Goal: Transaction & Acquisition: Obtain resource

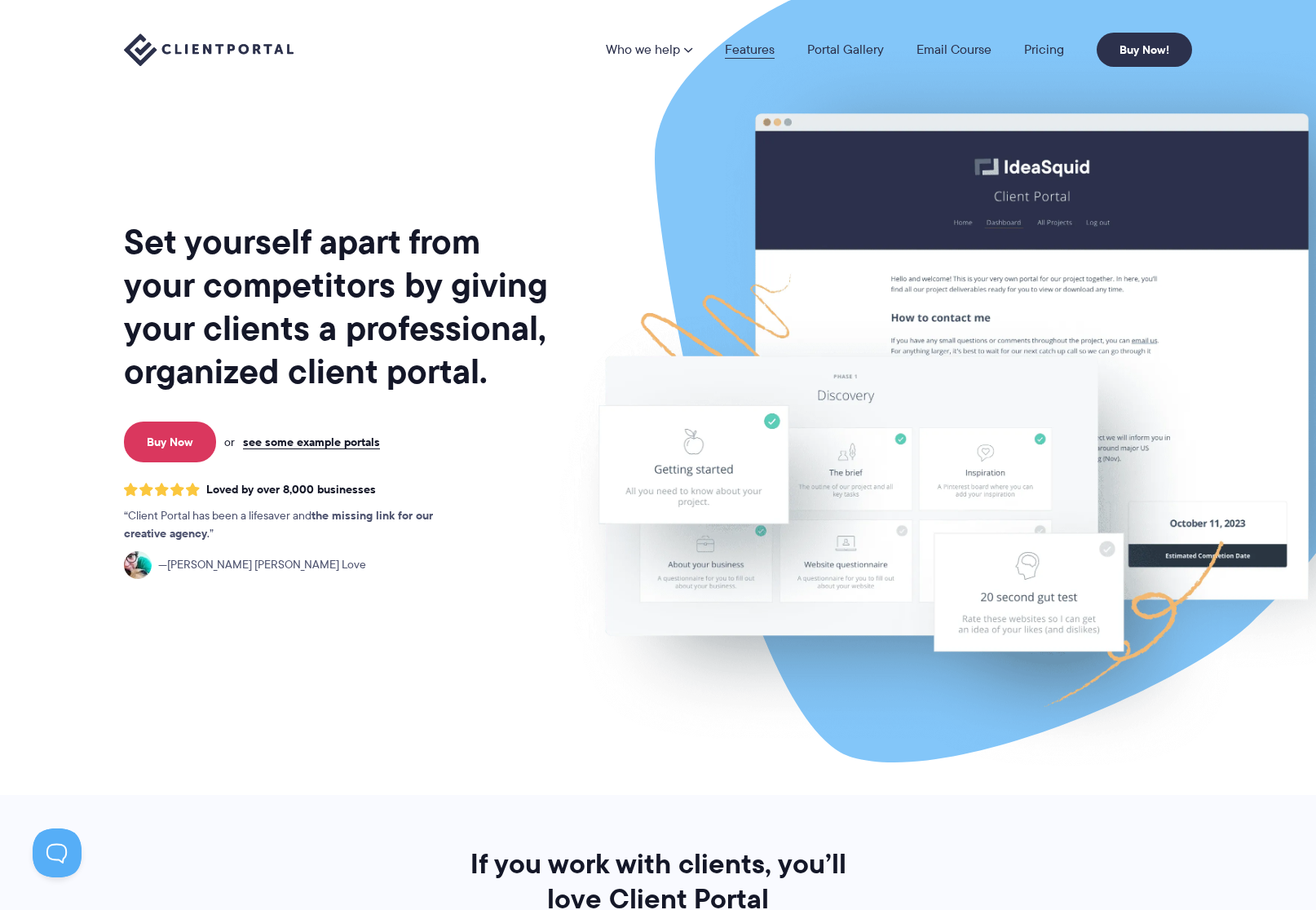
click at [751, 51] on link "Features" at bounding box center [749, 50] width 50 height 13
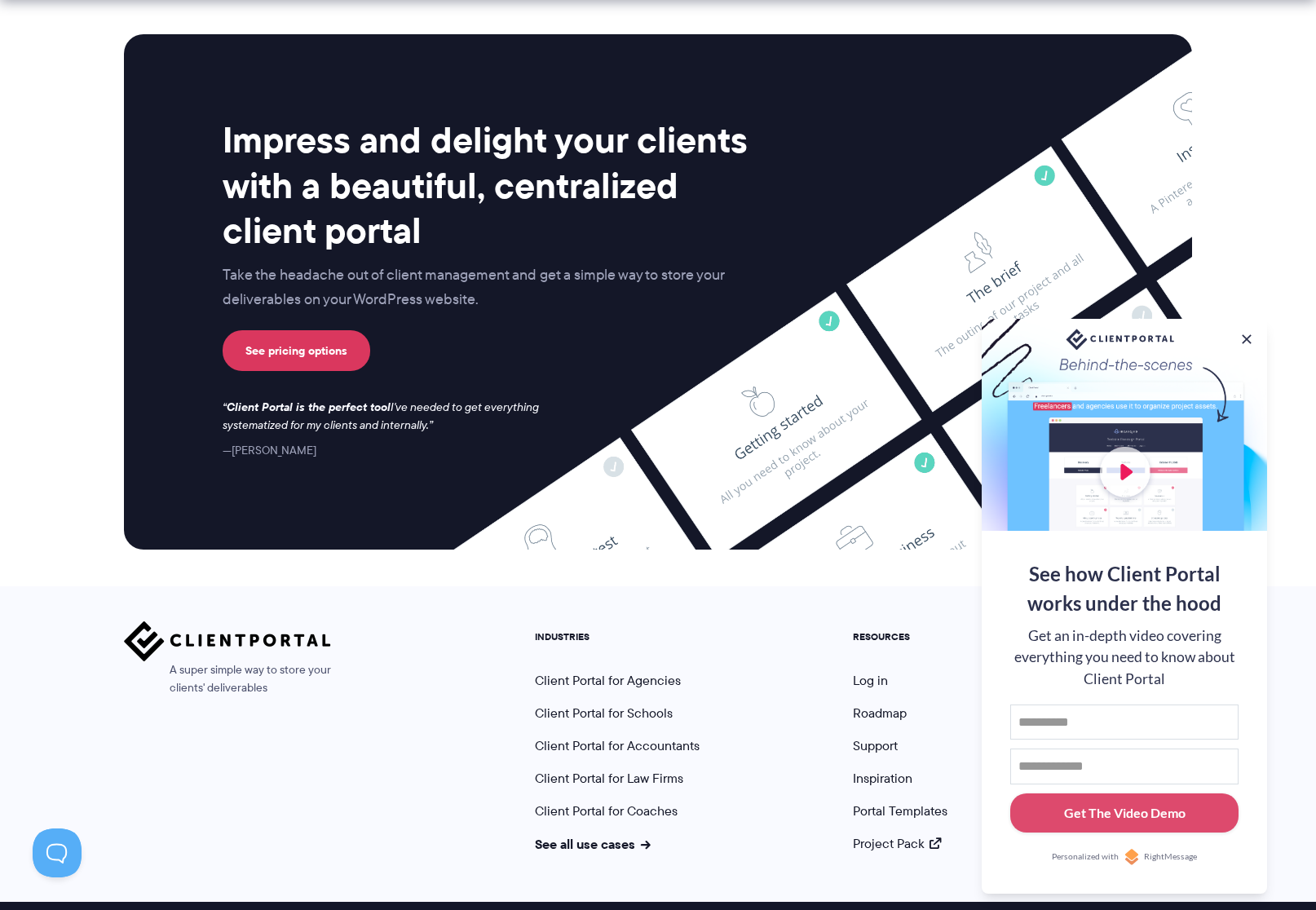
scroll to position [4132, 0]
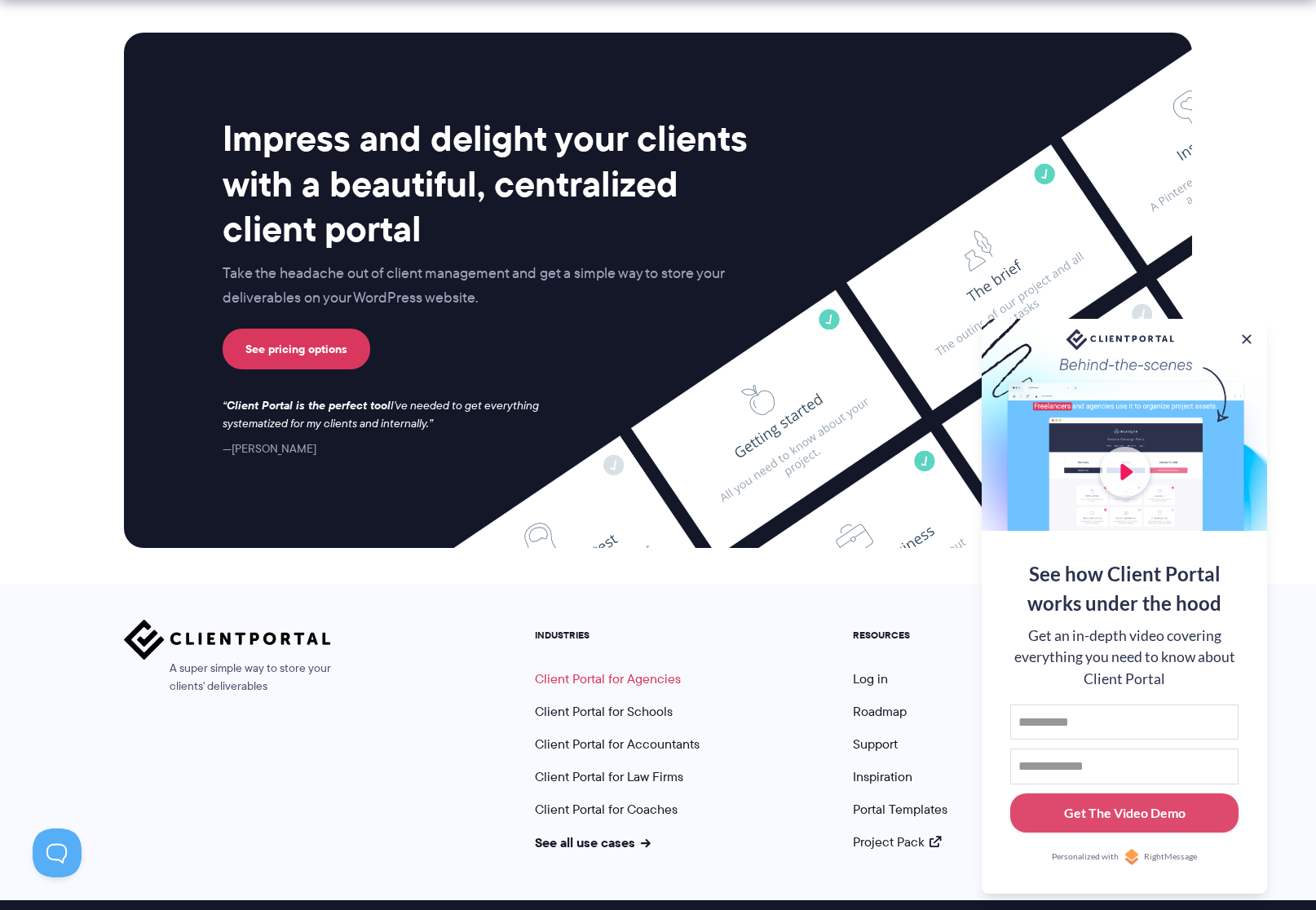
click at [562, 669] on link "Client Portal for Agencies" at bounding box center [608, 678] width 146 height 19
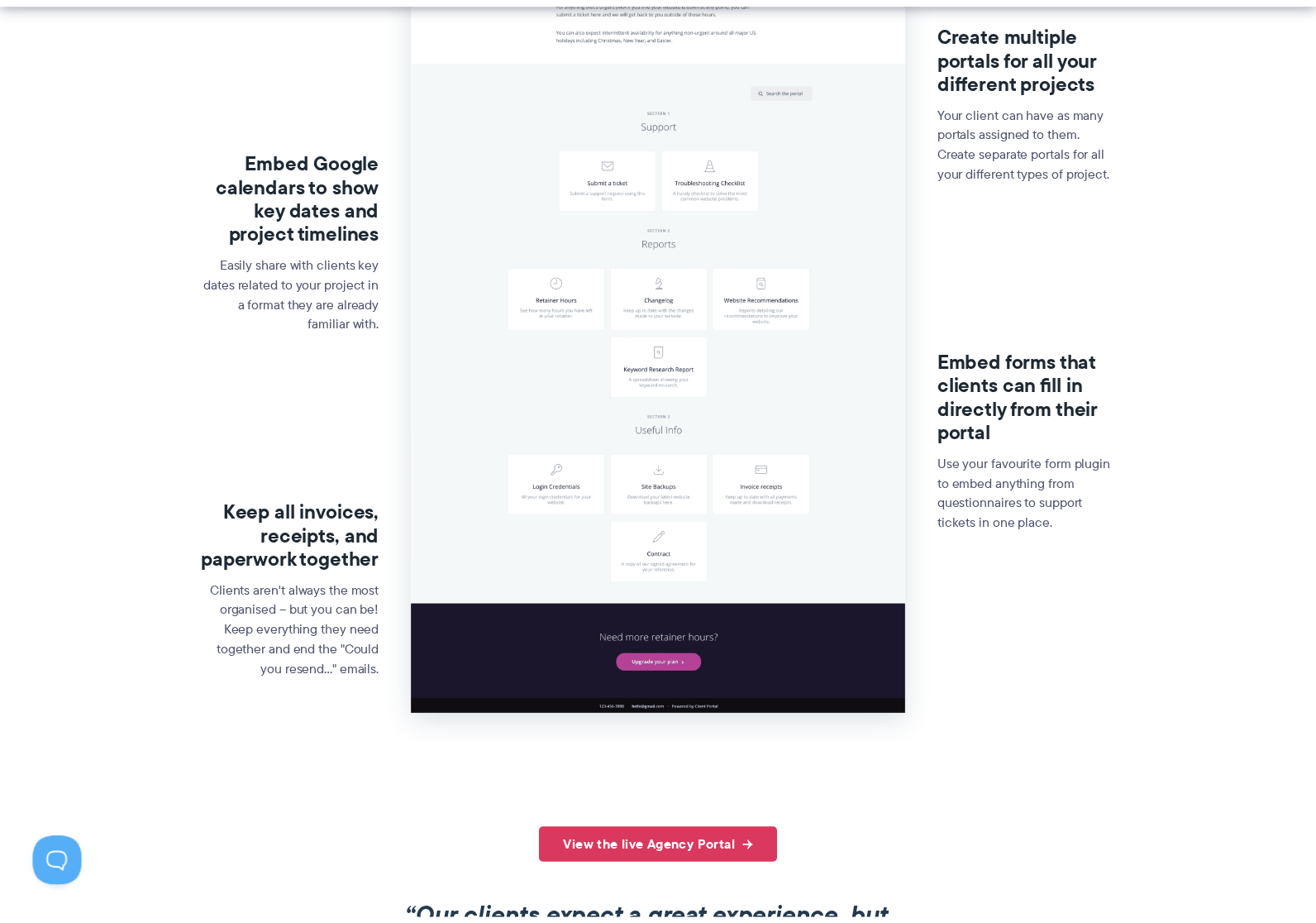
scroll to position [827, 0]
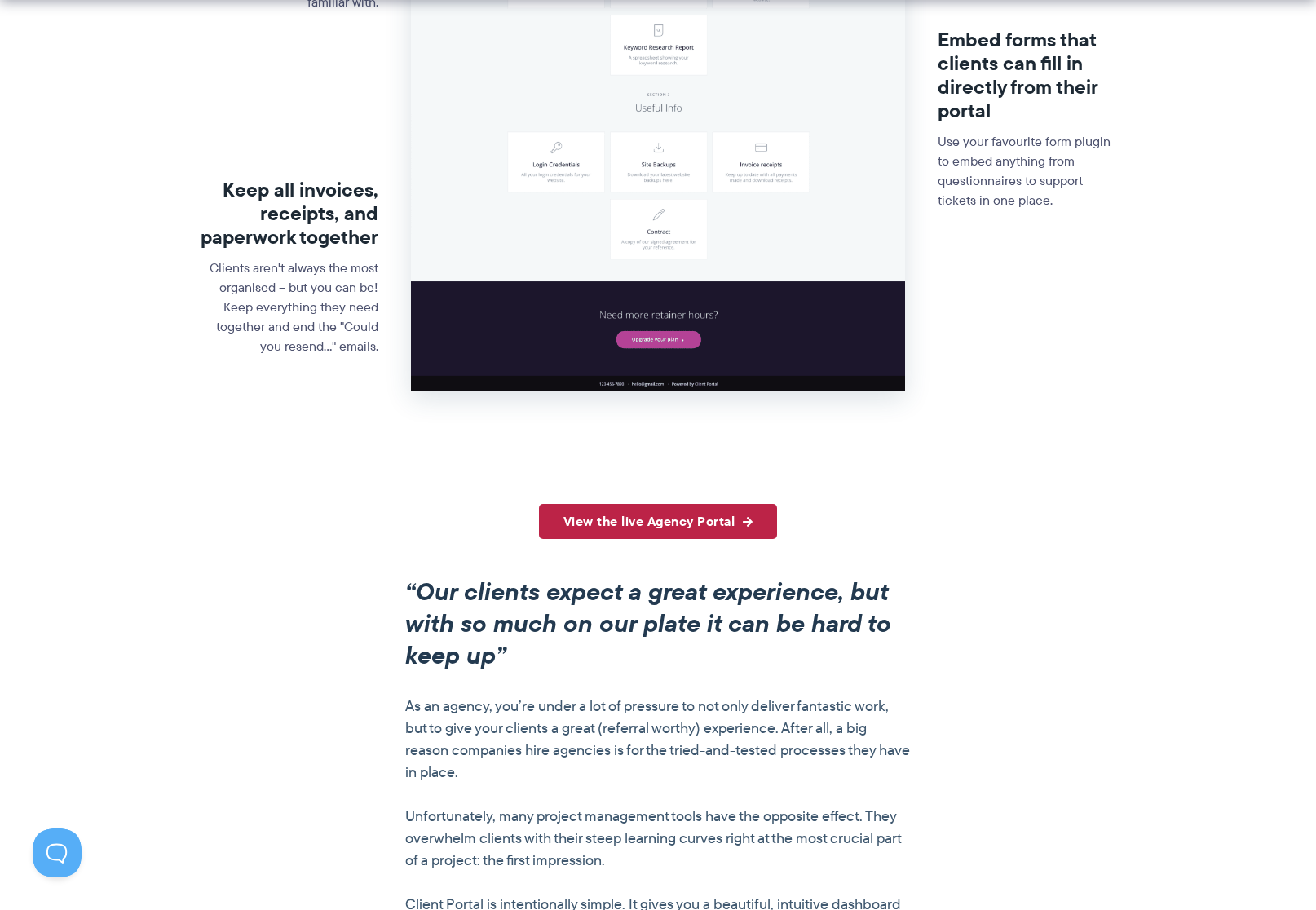
click at [647, 515] on link "View the live Agency Portal" at bounding box center [658, 521] width 239 height 35
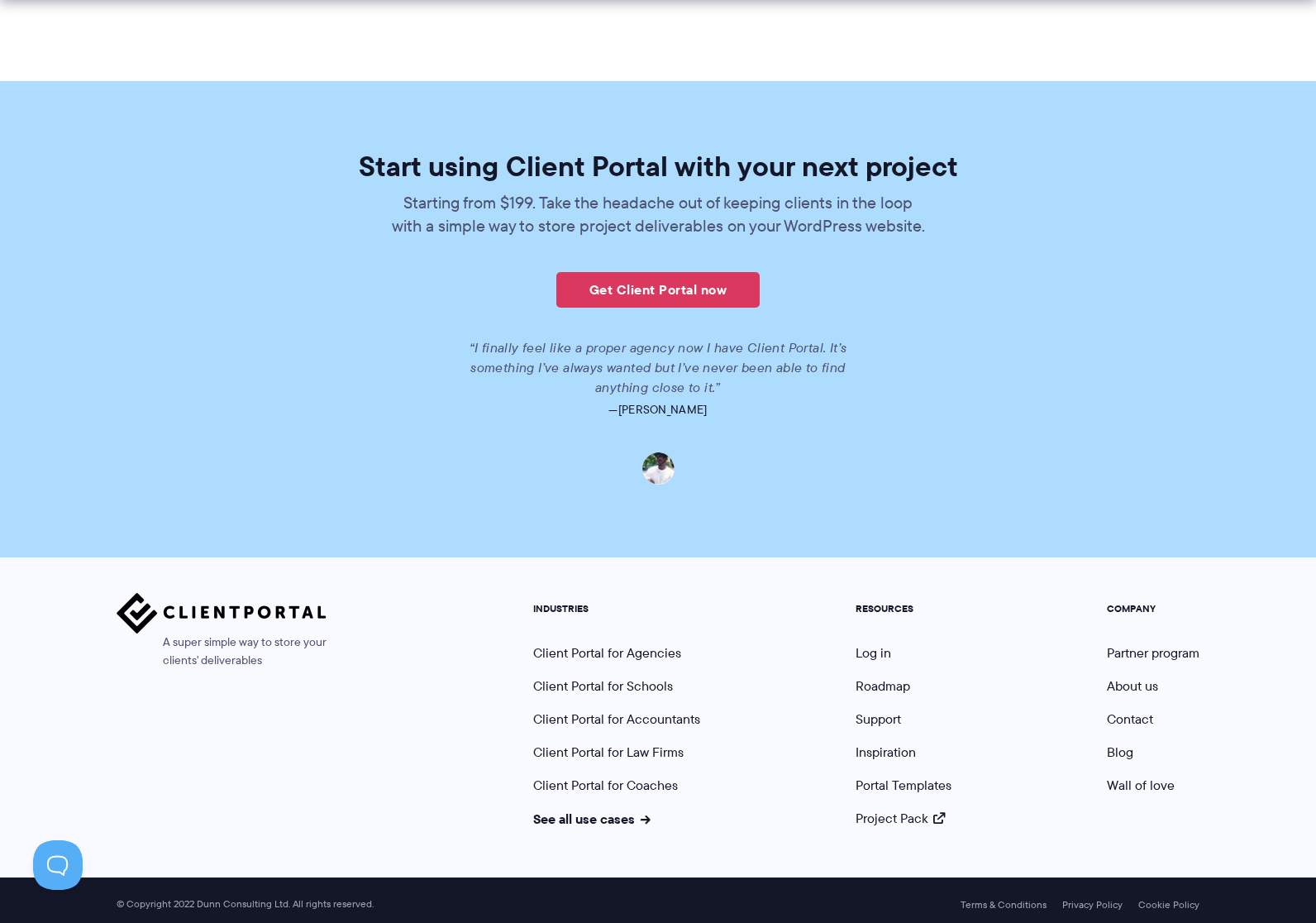
scroll to position [3648, 0]
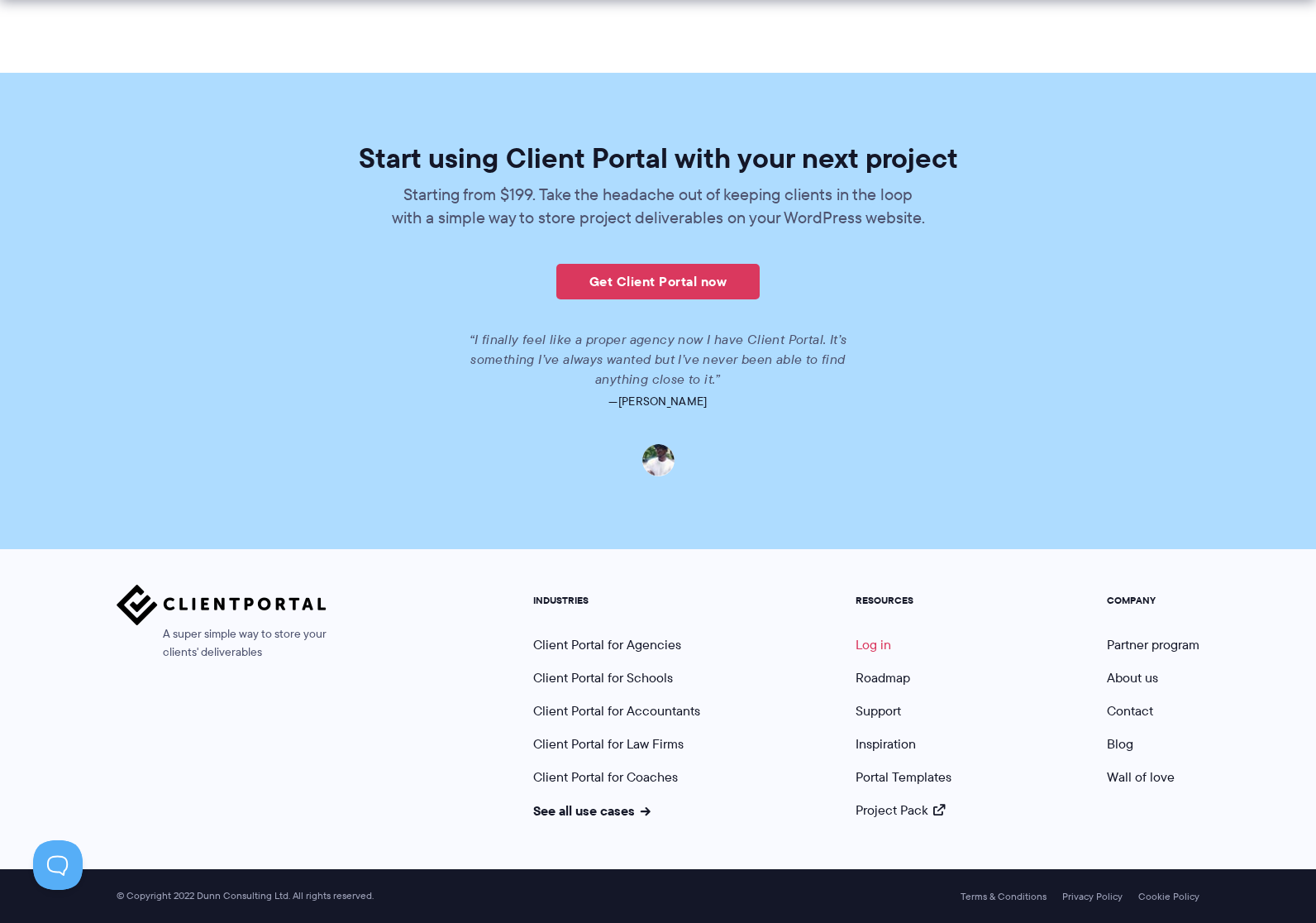
click at [880, 645] on link "Log in" at bounding box center [873, 644] width 36 height 19
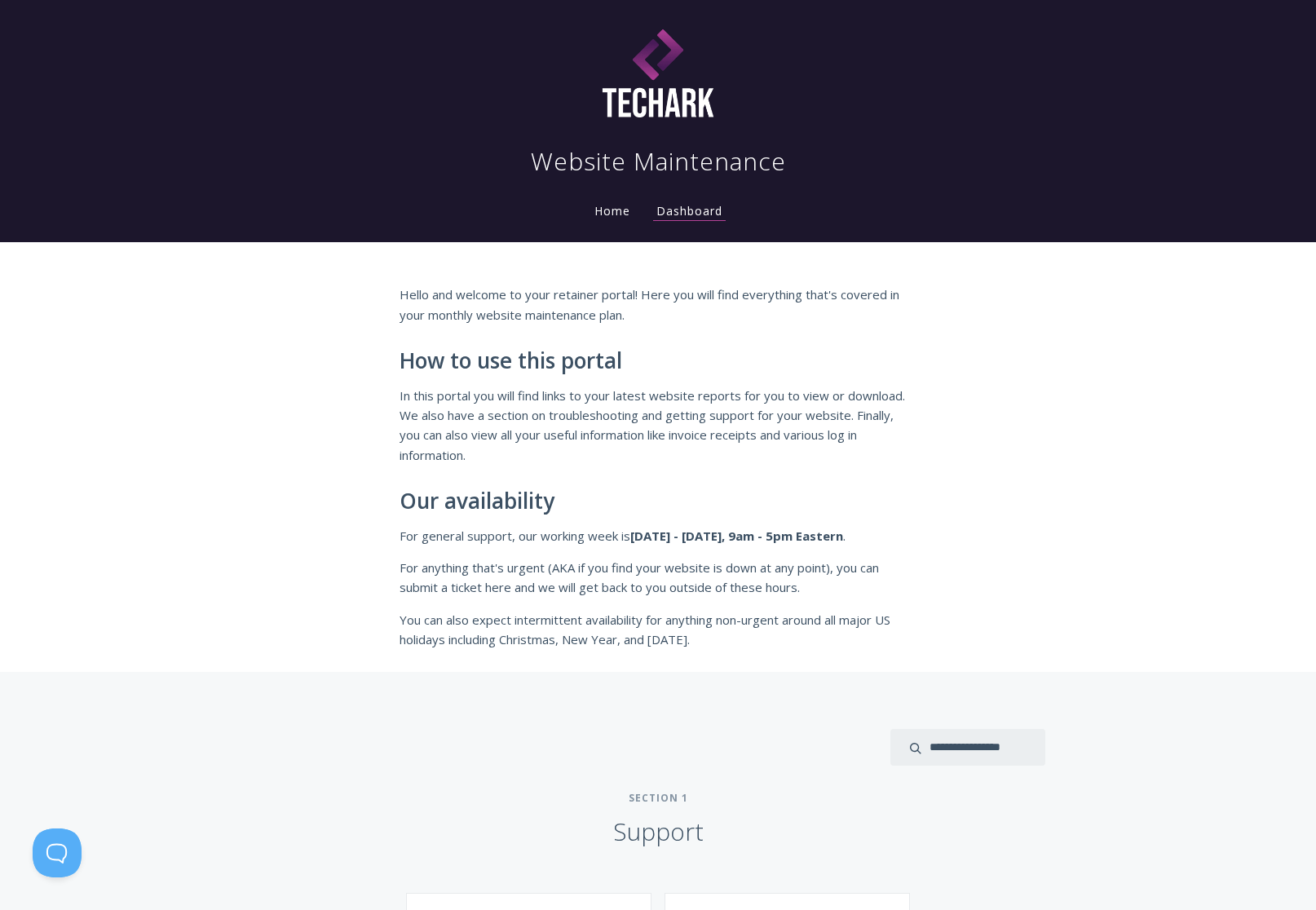
click at [610, 210] on link "Home" at bounding box center [612, 211] width 43 height 16
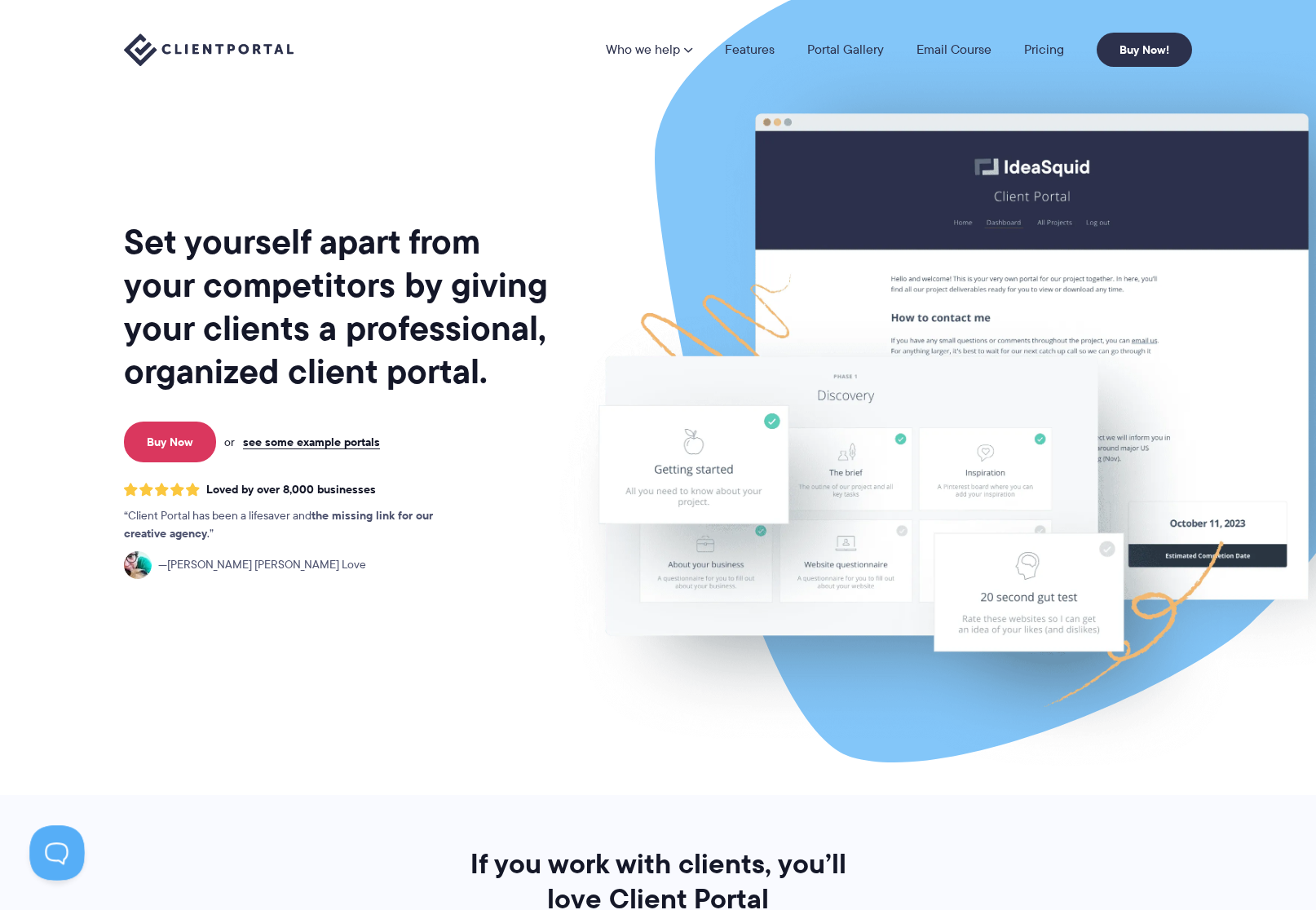
click at [47, 849] on button at bounding box center [54, 849] width 49 height 49
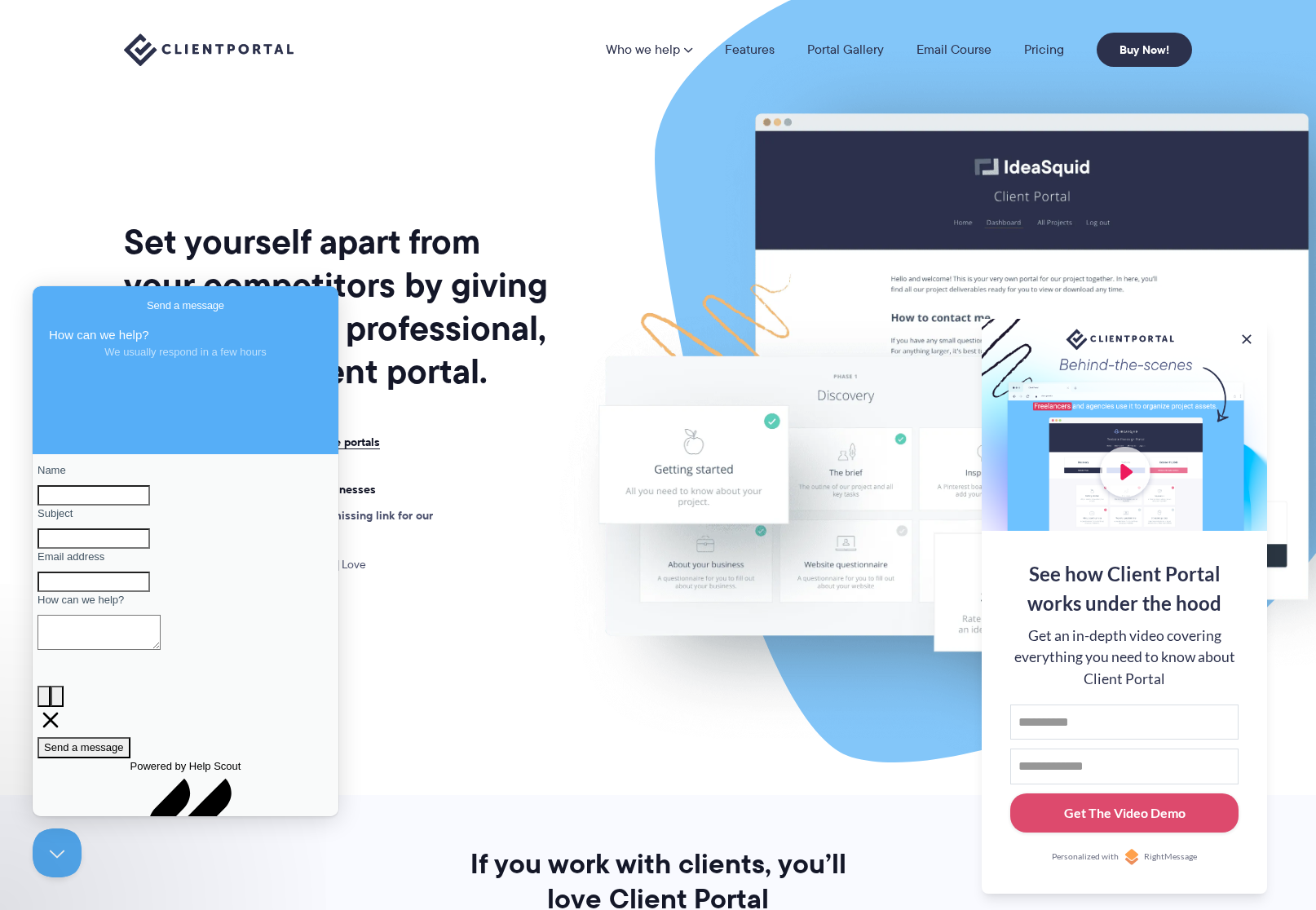
click at [517, 580] on div "Set yourself apart from your competitors by giving your clients a professional,…" at bounding box center [337, 403] width 427 height 781
click at [1248, 332] on button at bounding box center [1246, 339] width 20 height 20
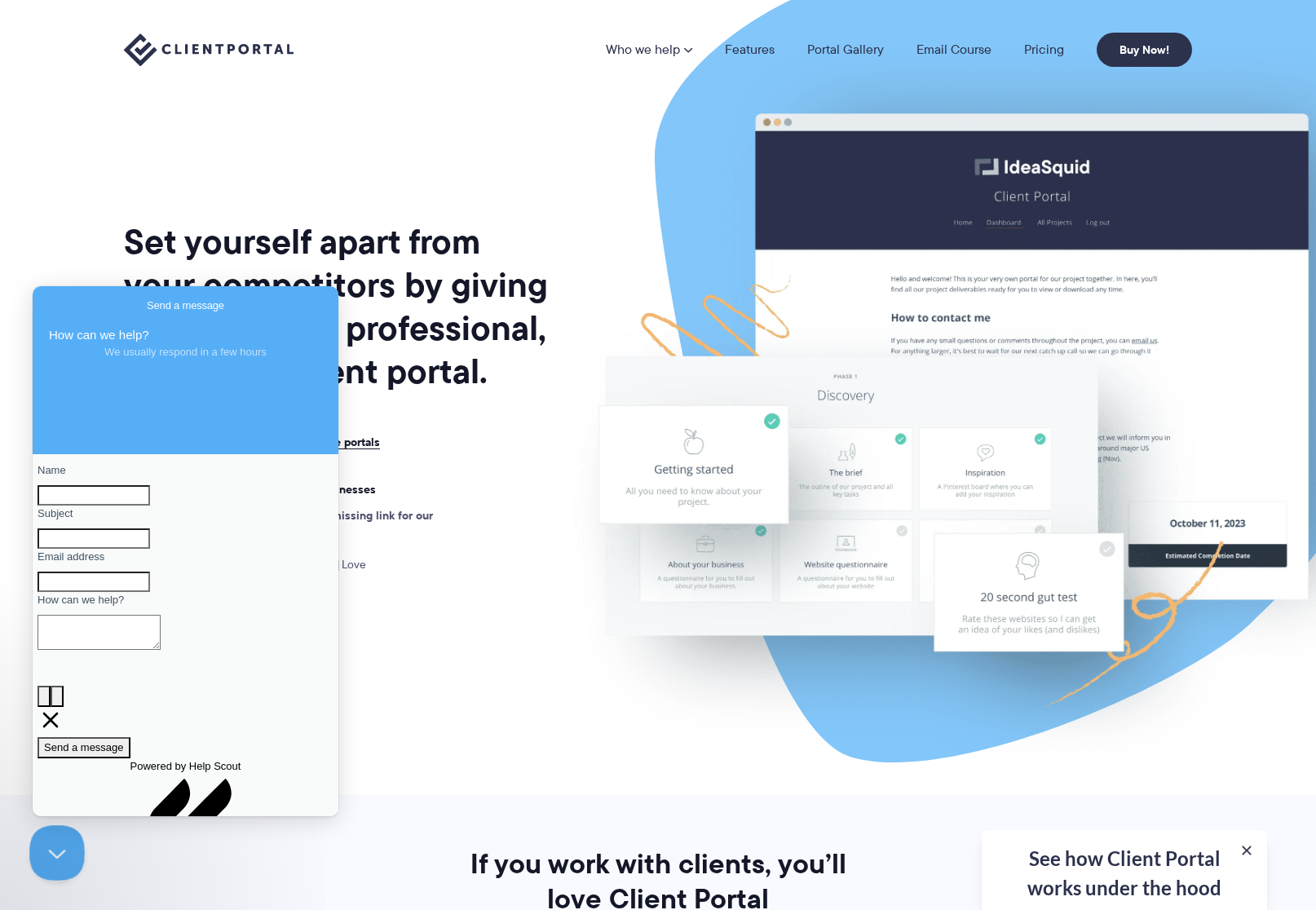
drag, startPoint x: 52, startPoint y: 854, endPoint x: 64, endPoint y: 846, distance: 14.4
click at [56, 854] on button "Close Beacon popover" at bounding box center [54, 849] width 49 height 49
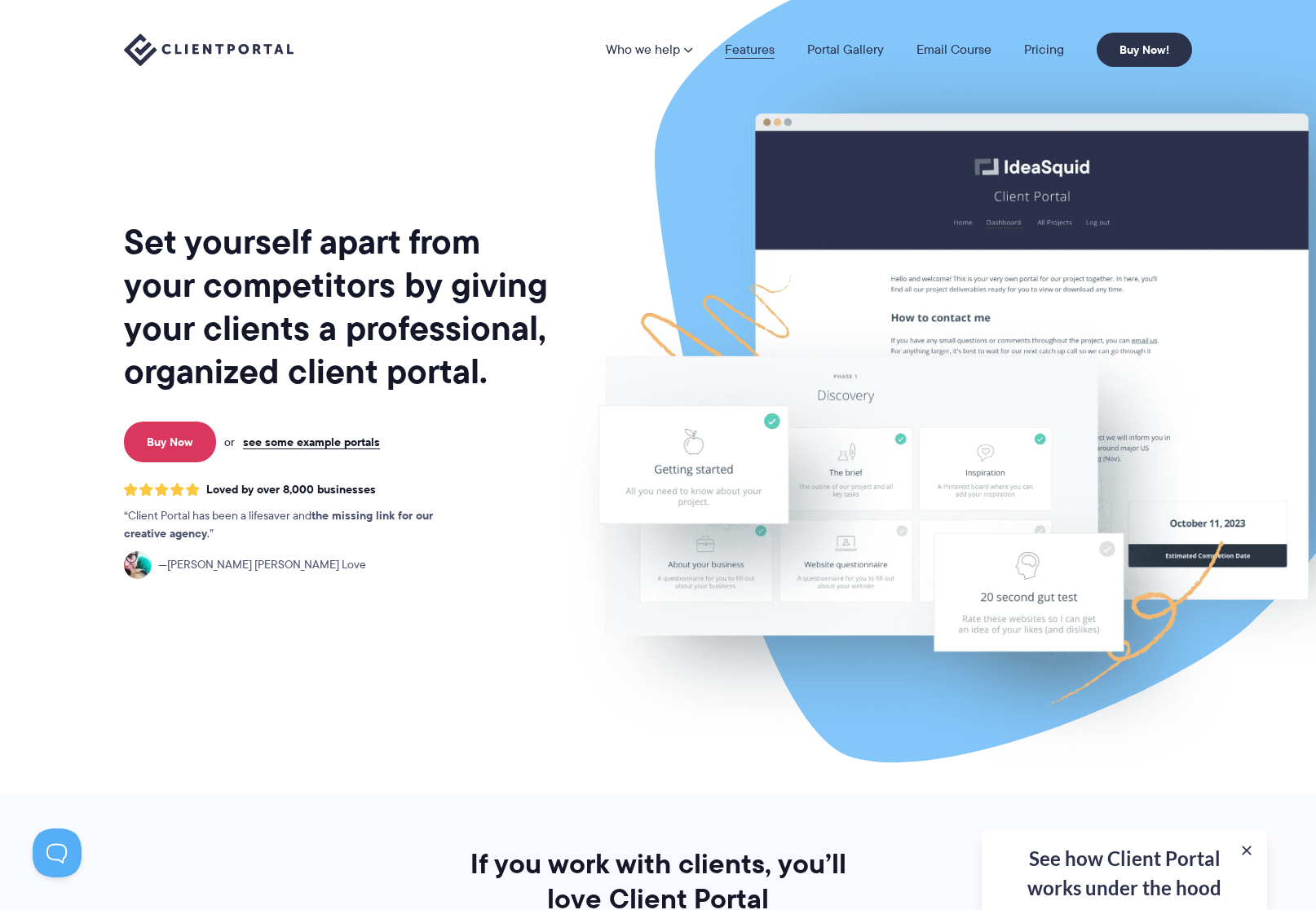
click at [762, 48] on link "Features" at bounding box center [749, 50] width 50 height 13
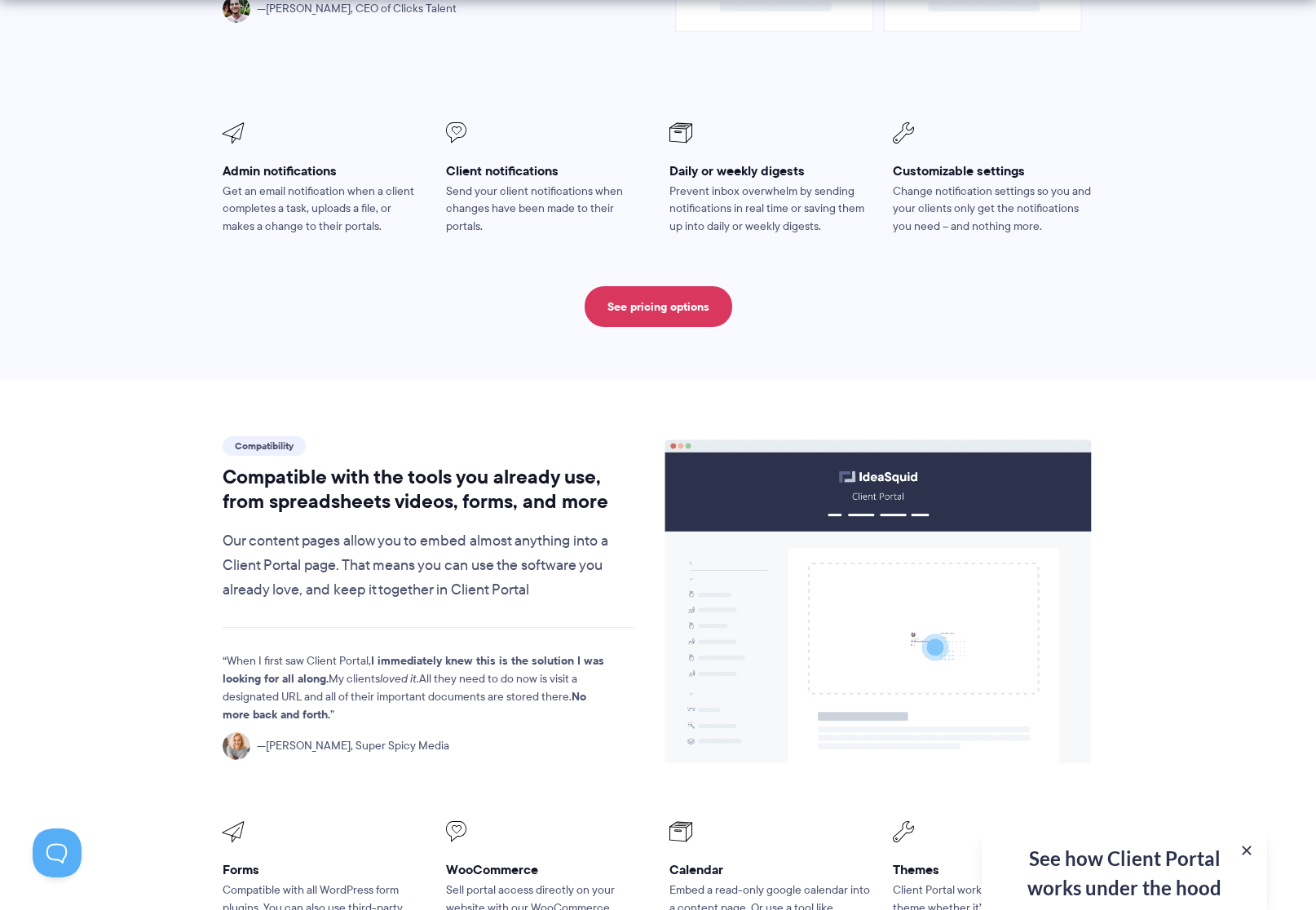
scroll to position [1712, 0]
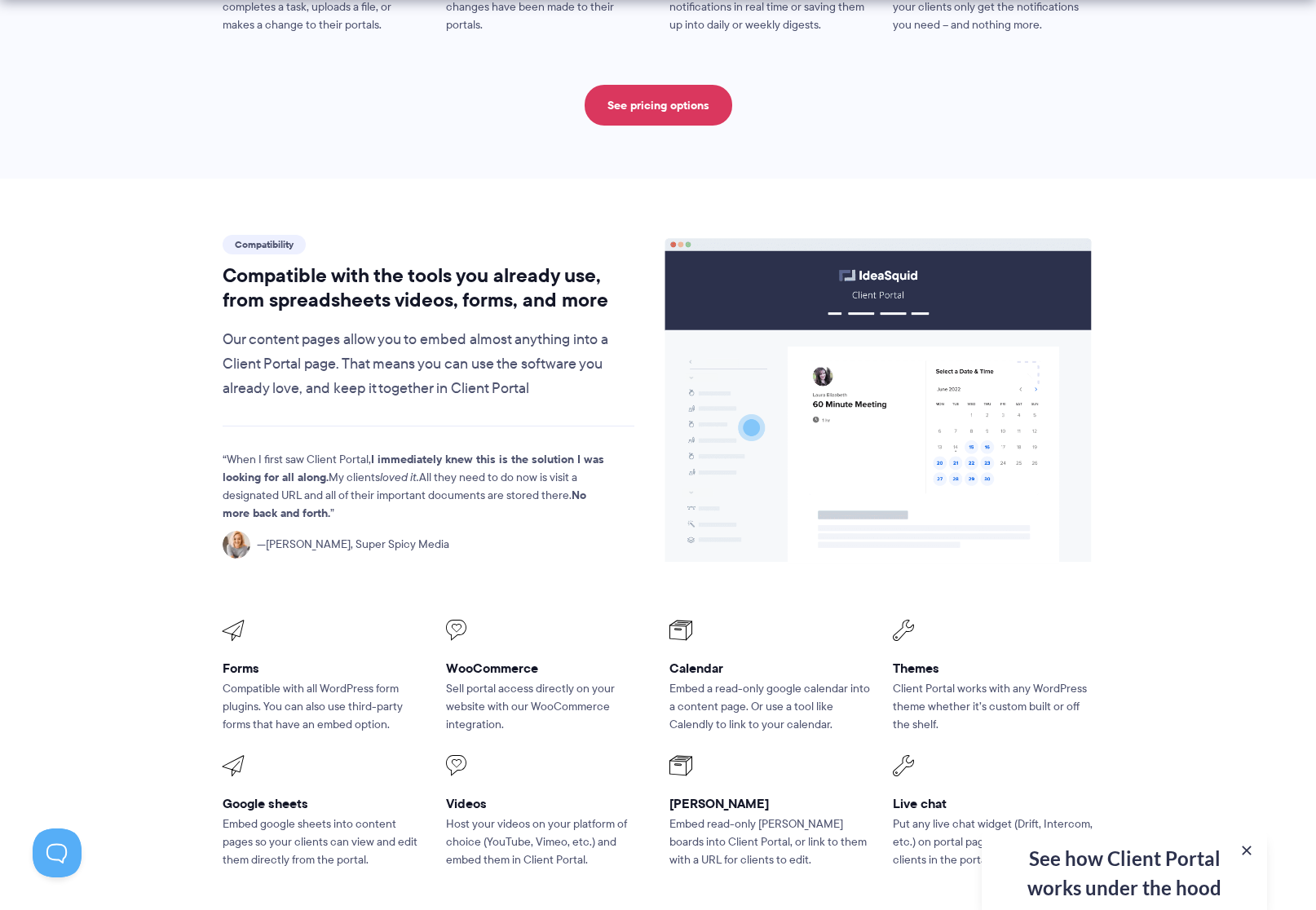
click at [1173, 884] on div "See how Client Portal works under the hood Get an in-depth video covering every…" at bounding box center [1124, 869] width 285 height 80
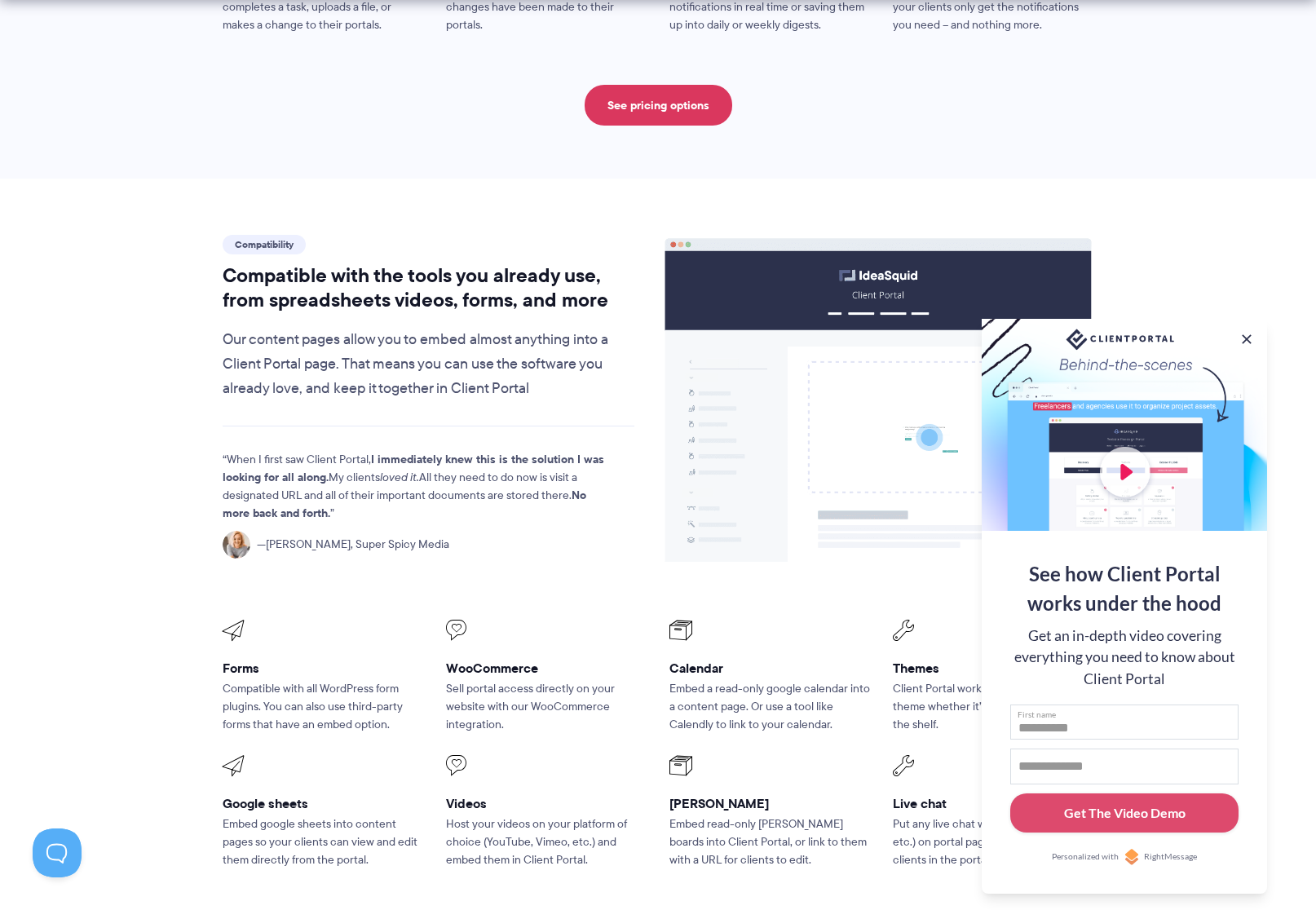
click at [1105, 719] on input "First name" at bounding box center [1124, 722] width 228 height 36
type input "***"
click at [1125, 767] on input "Email address" at bounding box center [1124, 767] width 228 height 36
type input "**********"
click at [1123, 814] on div "Get The Video Demo" at bounding box center [1124, 812] width 121 height 20
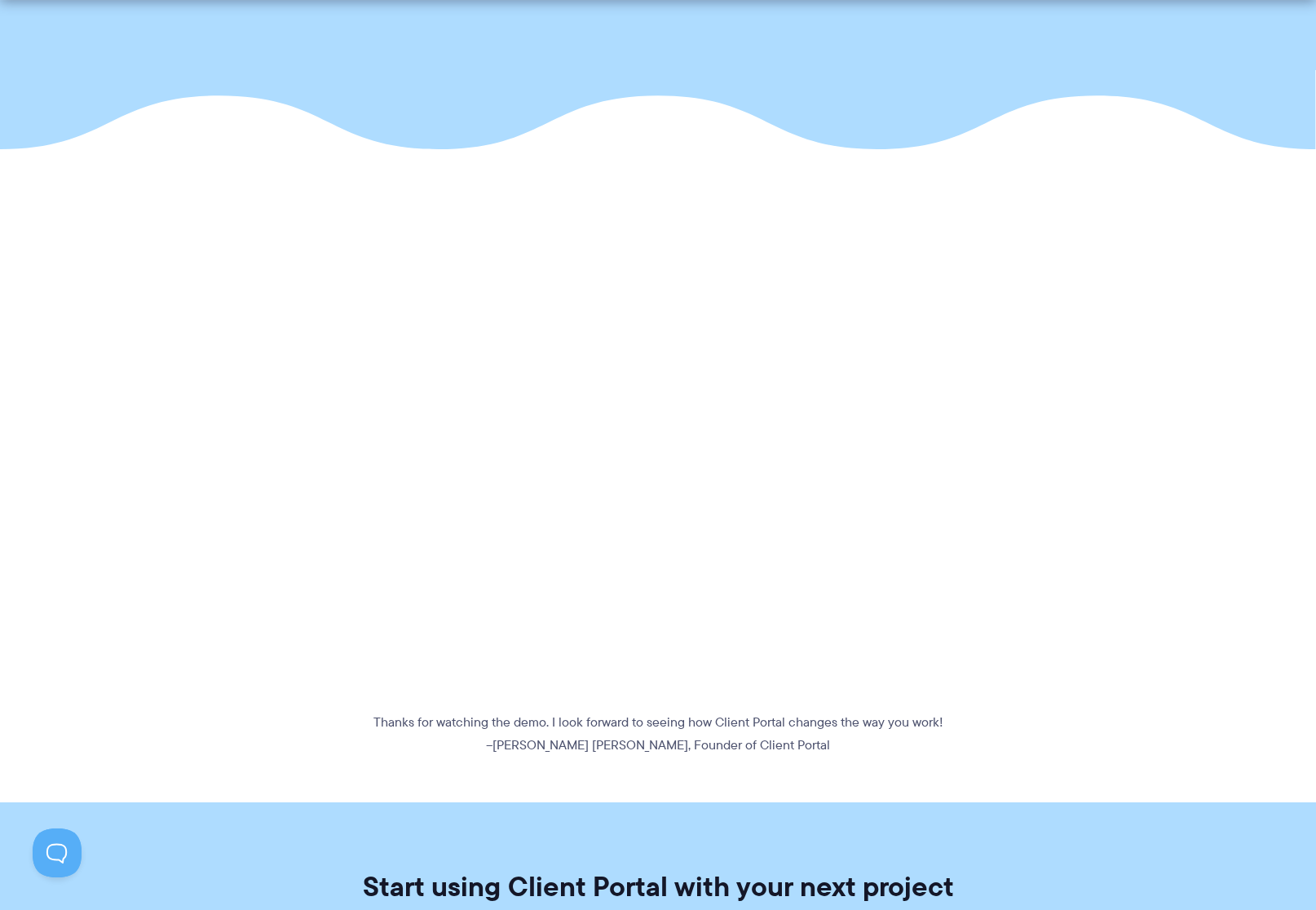
scroll to position [326, 0]
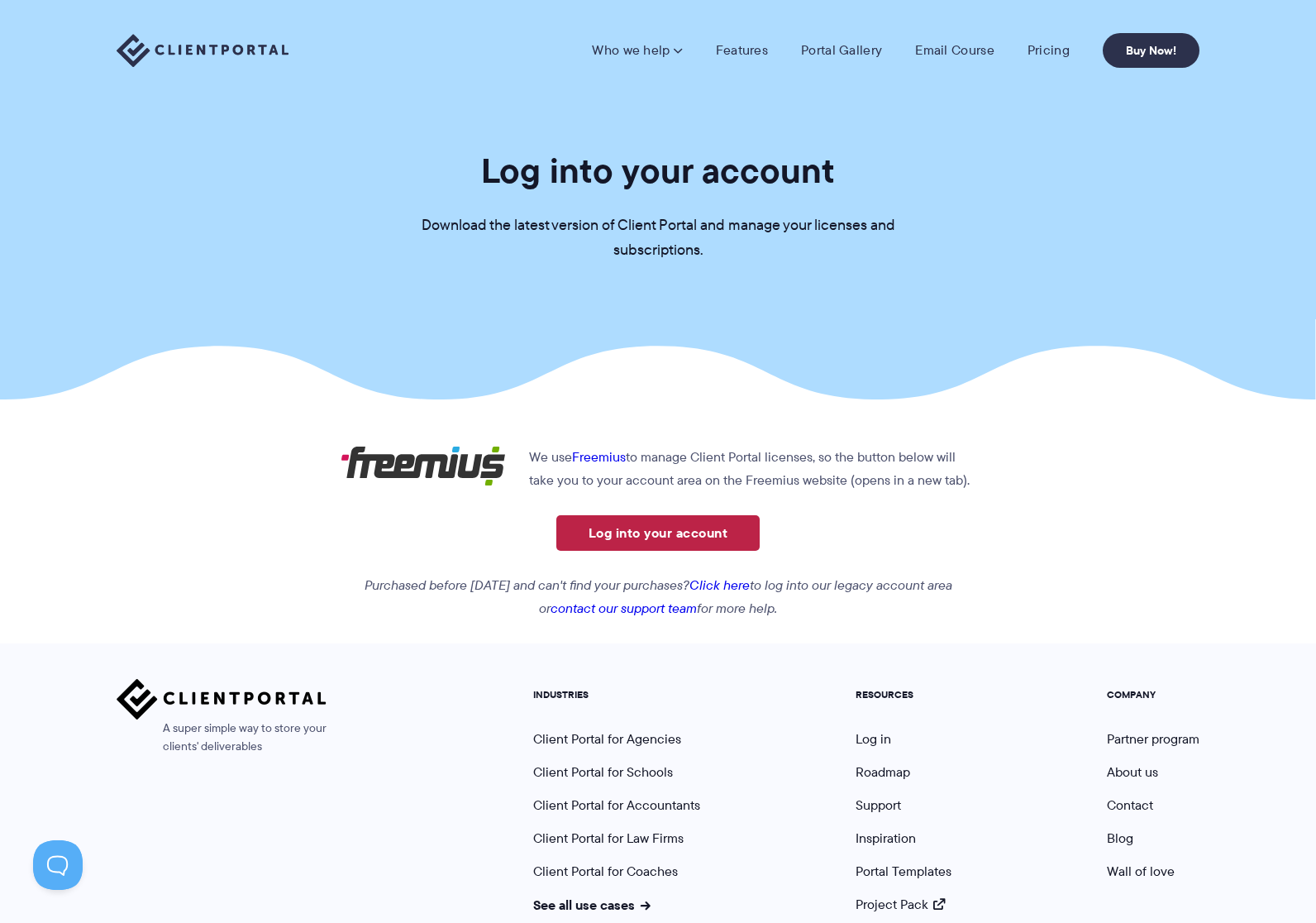
click at [666, 536] on link "Log into your account" at bounding box center [658, 532] width 204 height 36
click at [182, 47] on img at bounding box center [202, 51] width 172 height 34
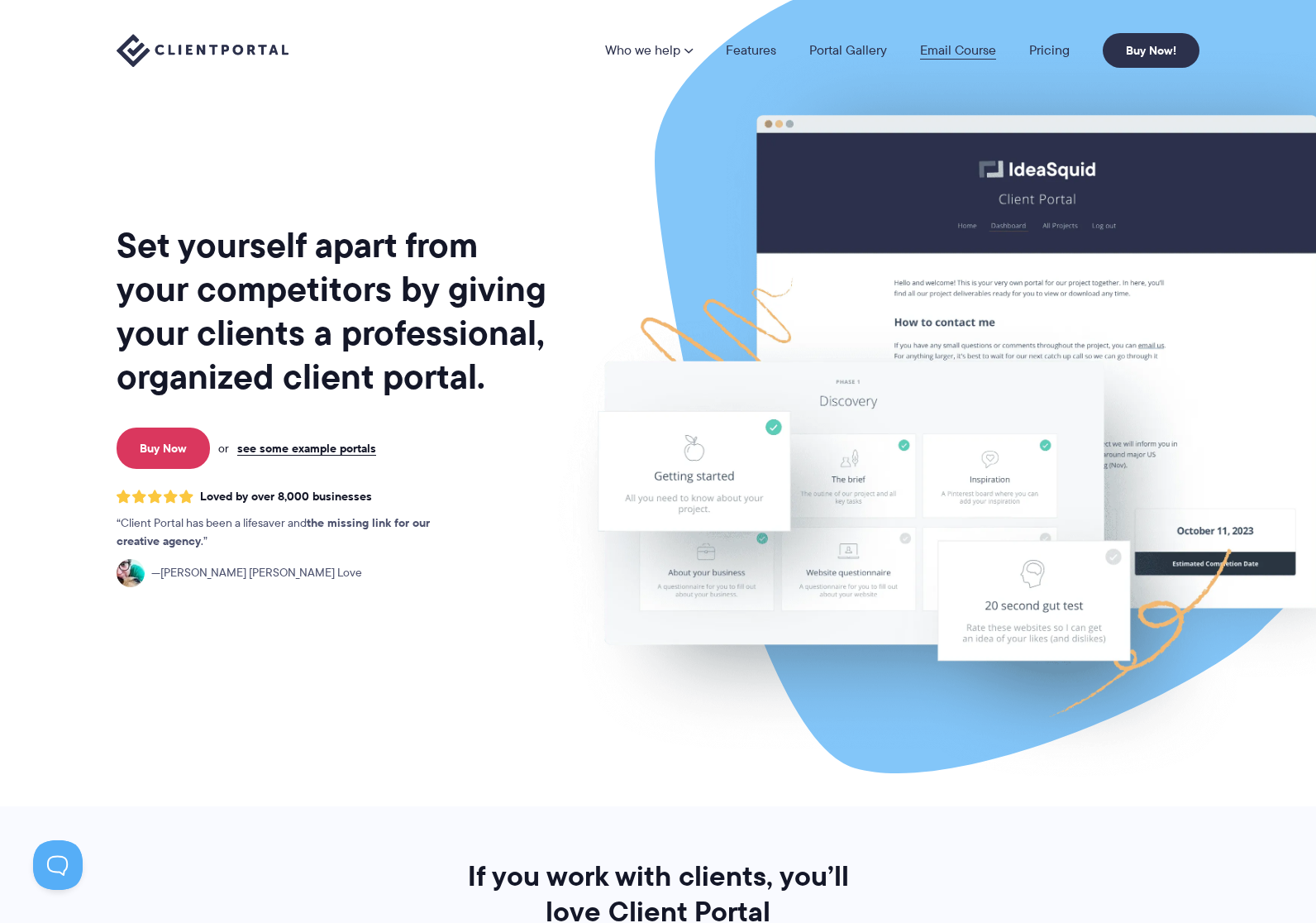
click at [965, 44] on link "Email Course" at bounding box center [958, 51] width 76 height 13
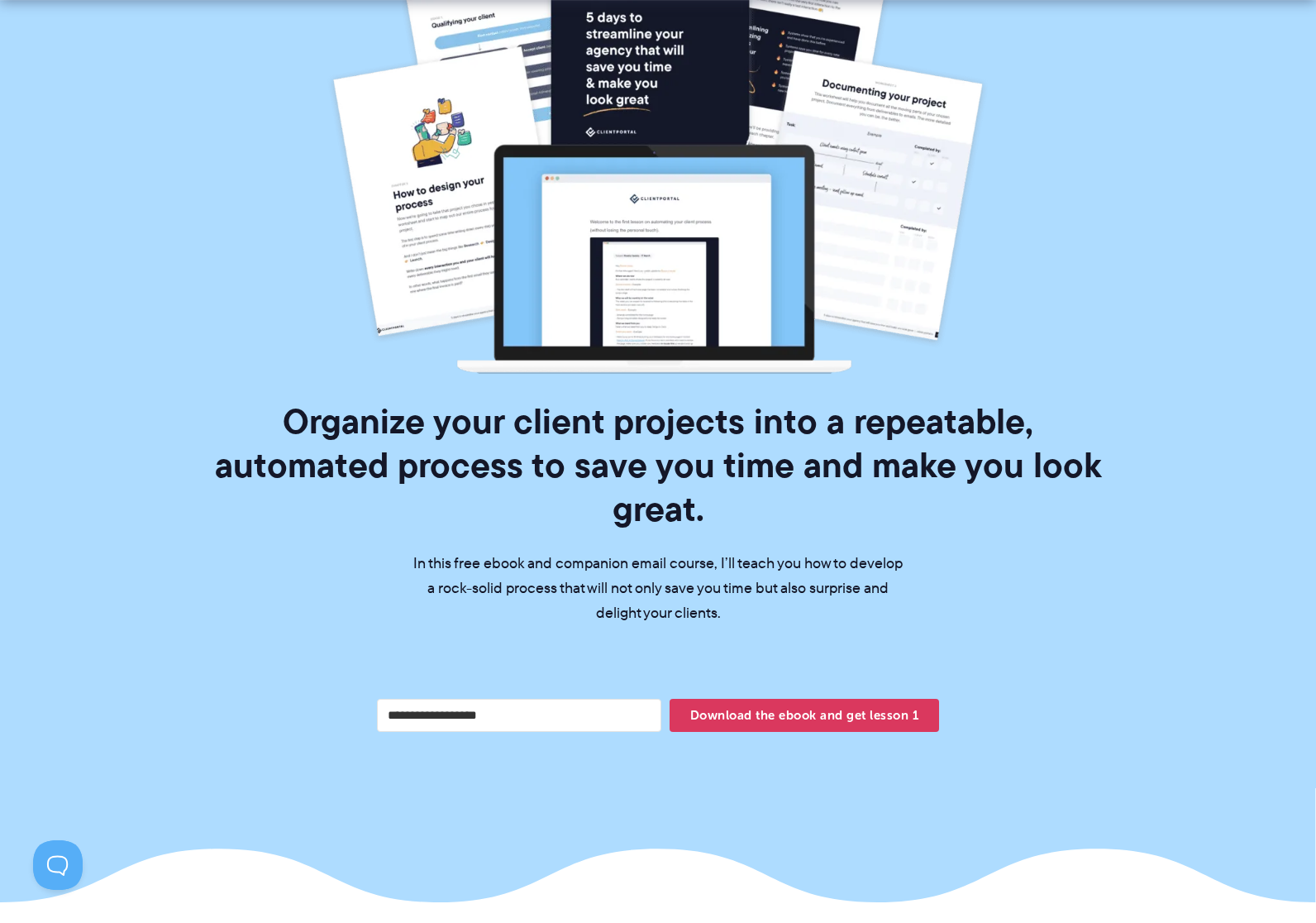
scroll to position [248, 0]
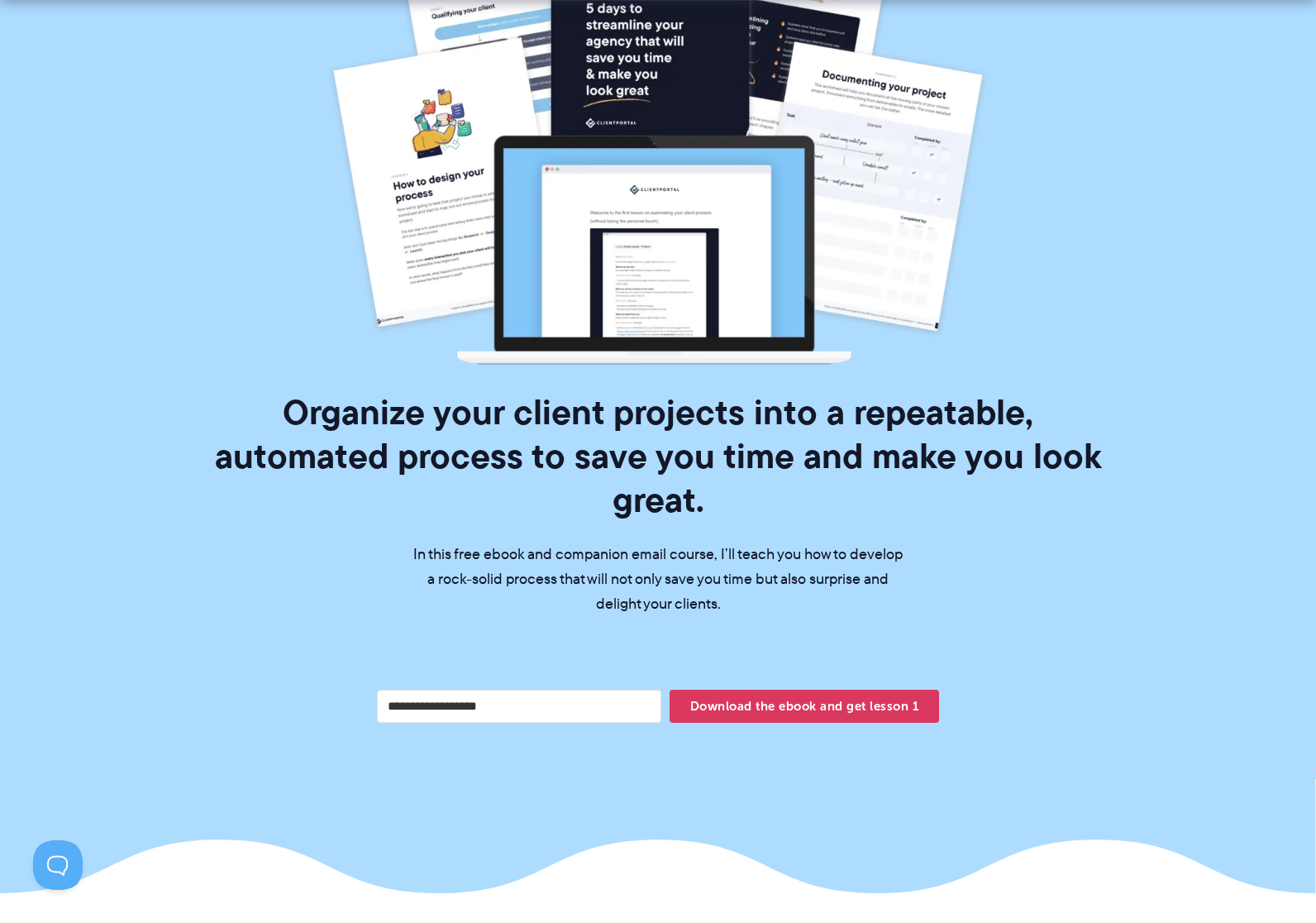
click at [606, 689] on input "Your email address" at bounding box center [519, 706] width 284 height 33
type input "**********"
click at [737, 692] on span "Download the ebook and get lesson 1" at bounding box center [804, 706] width 269 height 28
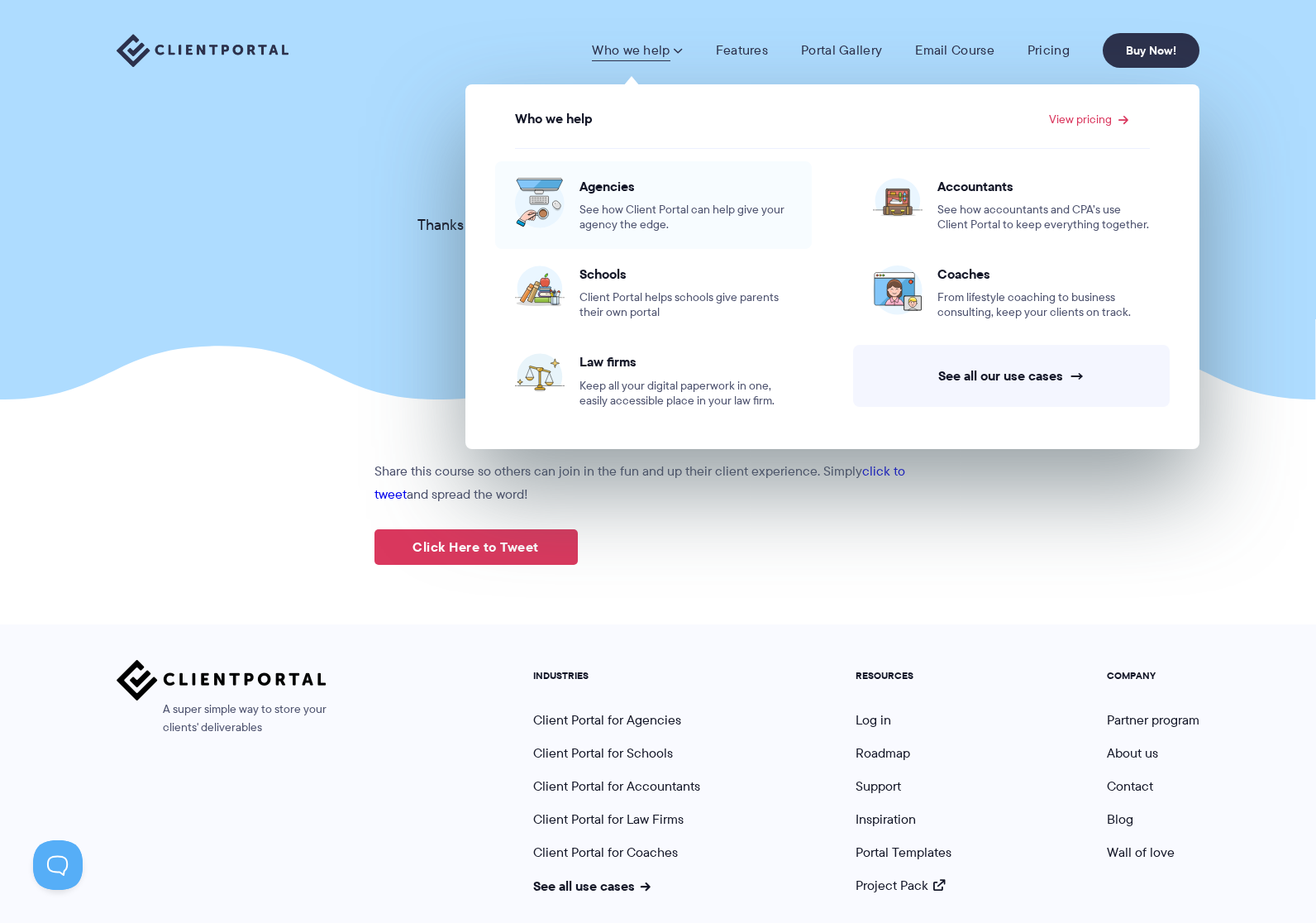
click at [628, 212] on span "See how Client Portal can help give your agency the edge." at bounding box center [686, 218] width 213 height 30
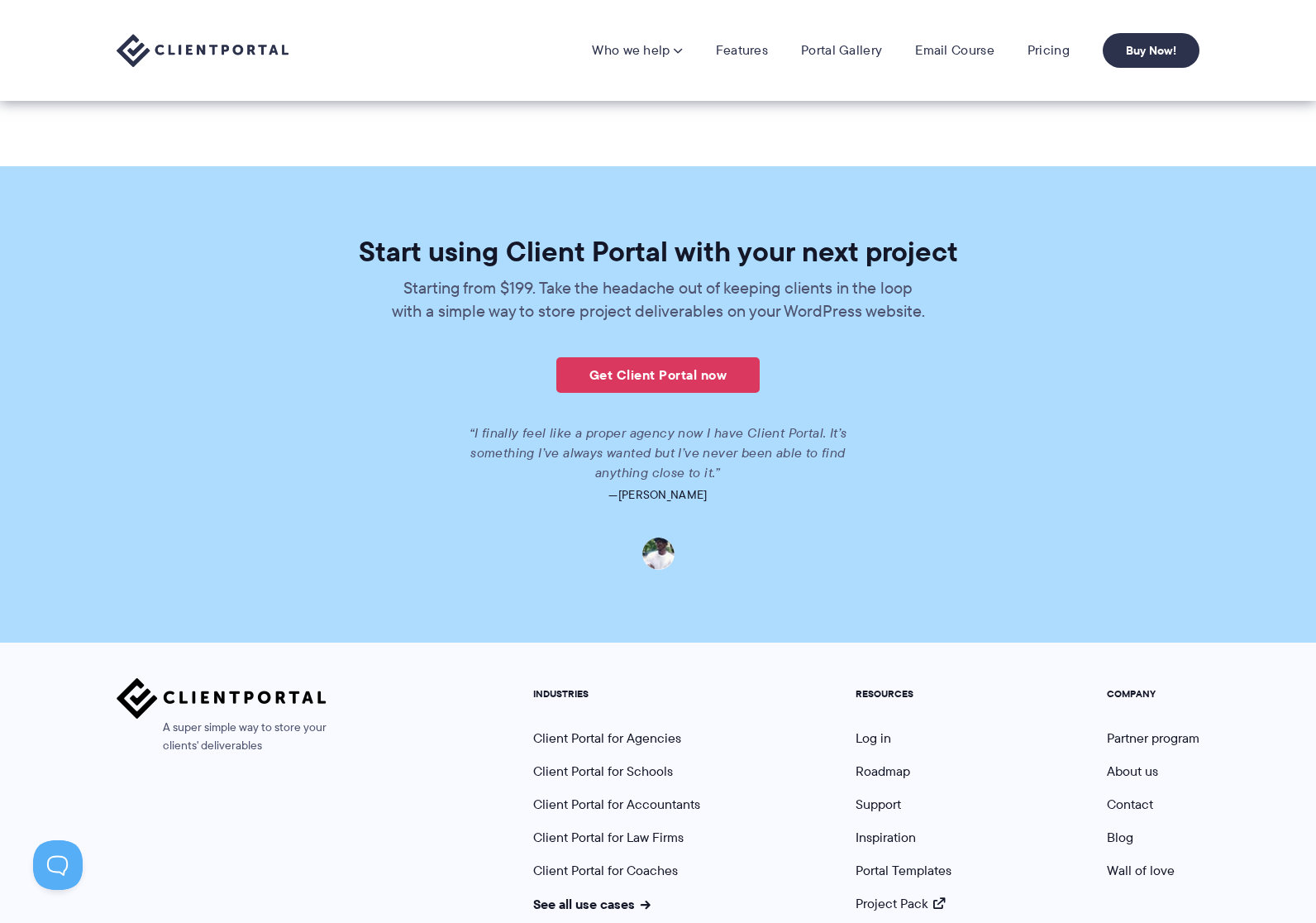
scroll to position [3059, 0]
